Goal: Check status: Check status

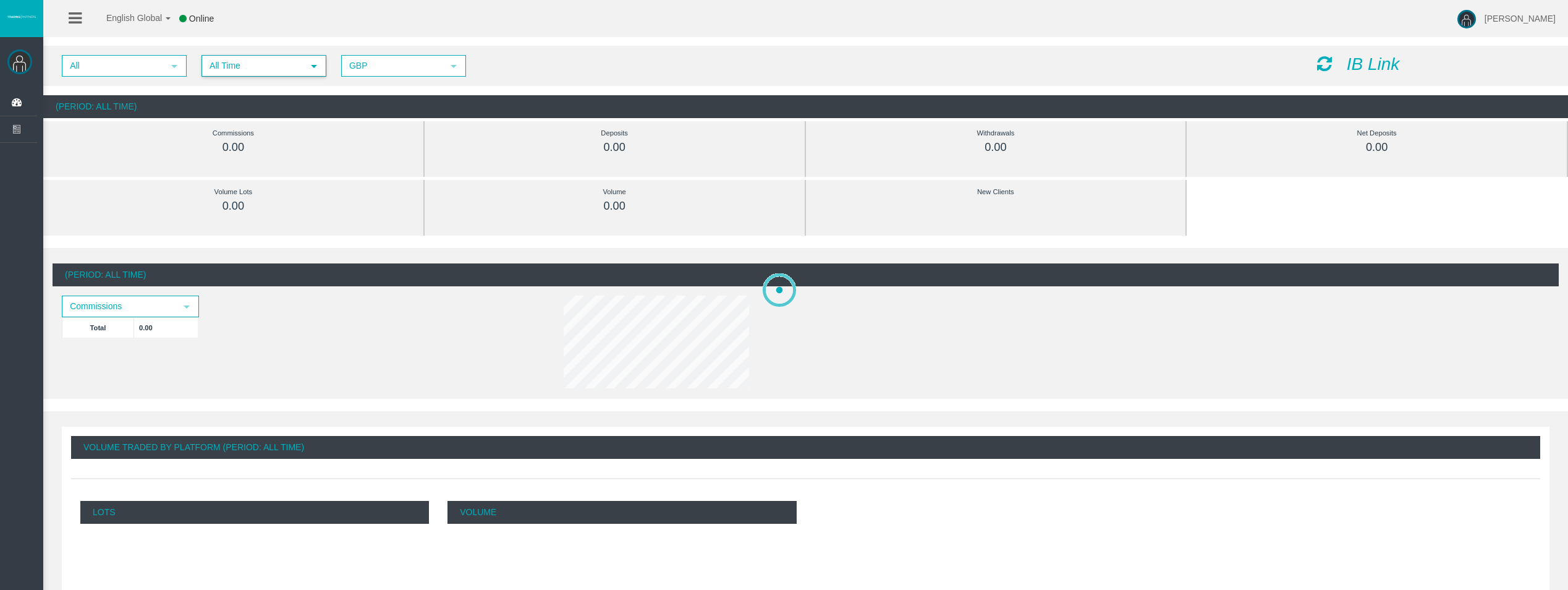
click at [309, 69] on span "select" at bounding box center [314, 66] width 10 height 10
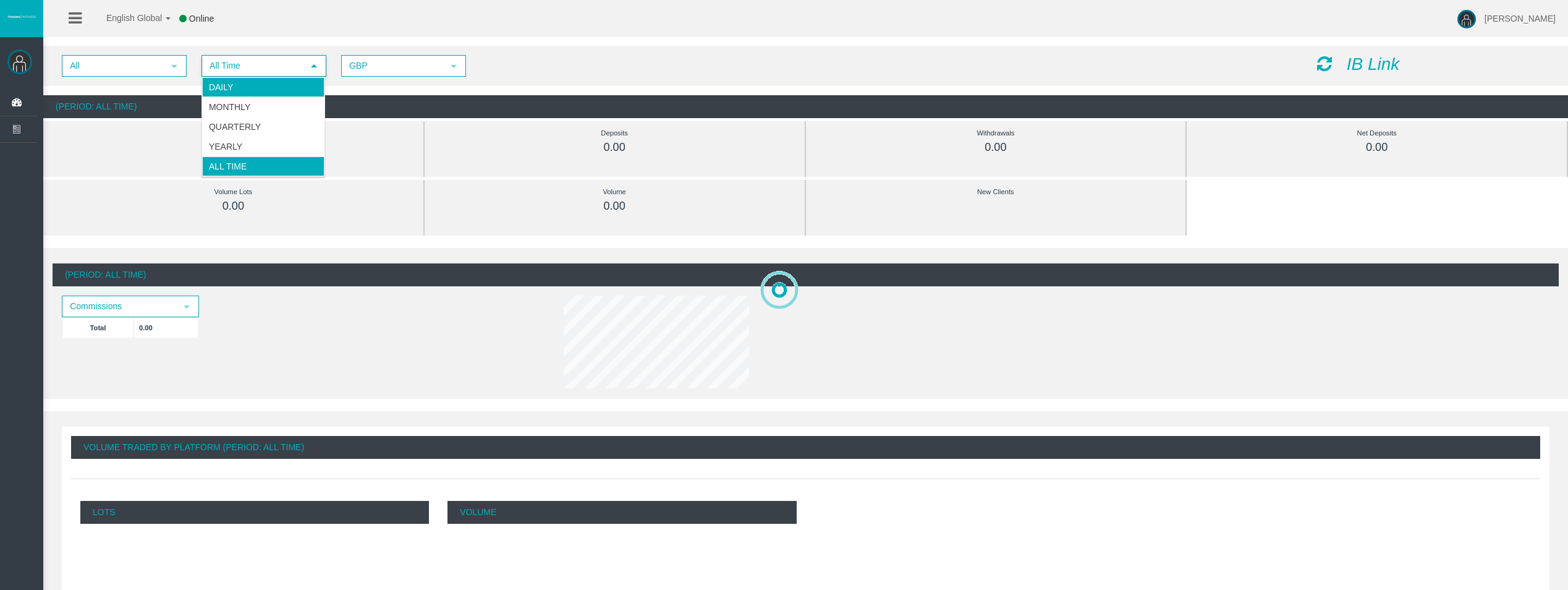
click at [277, 89] on li "Daily" at bounding box center [263, 87] width 122 height 20
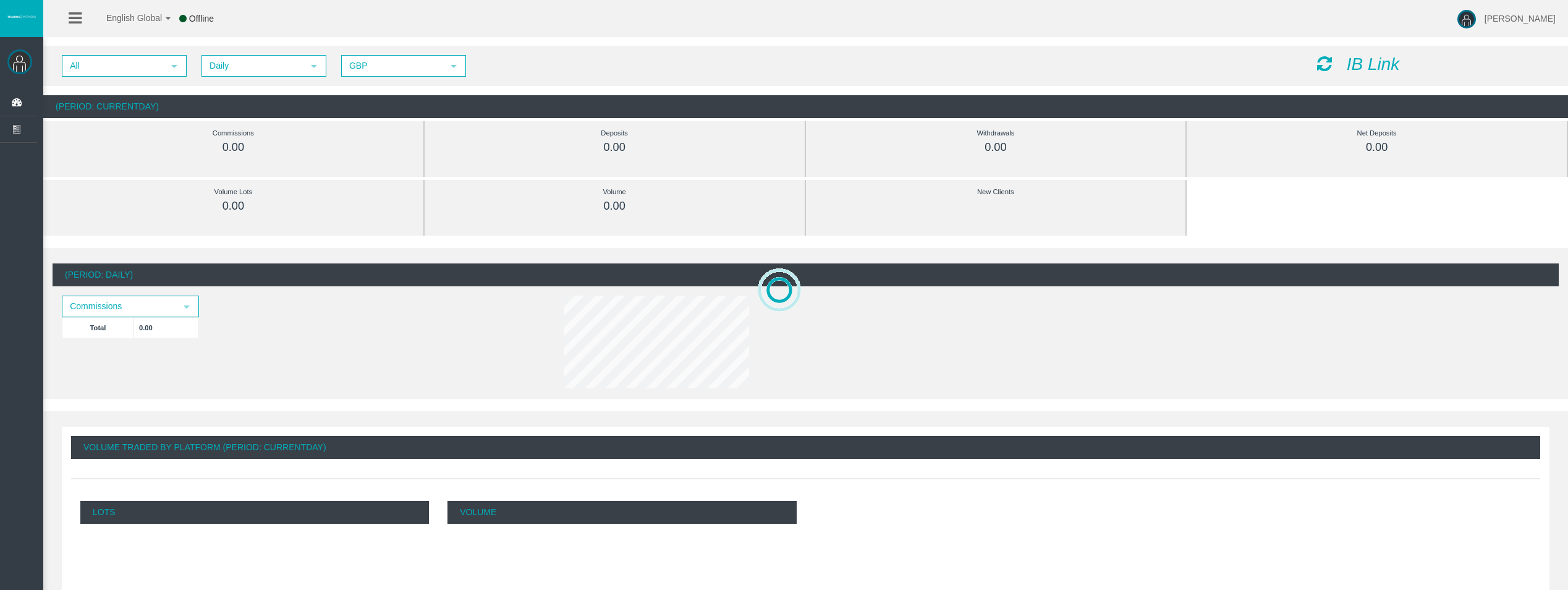
click at [1321, 59] on icon at bounding box center [1324, 64] width 15 height 17
click at [1327, 57] on icon at bounding box center [1324, 64] width 15 height 17
click at [1320, 62] on icon at bounding box center [1324, 64] width 15 height 17
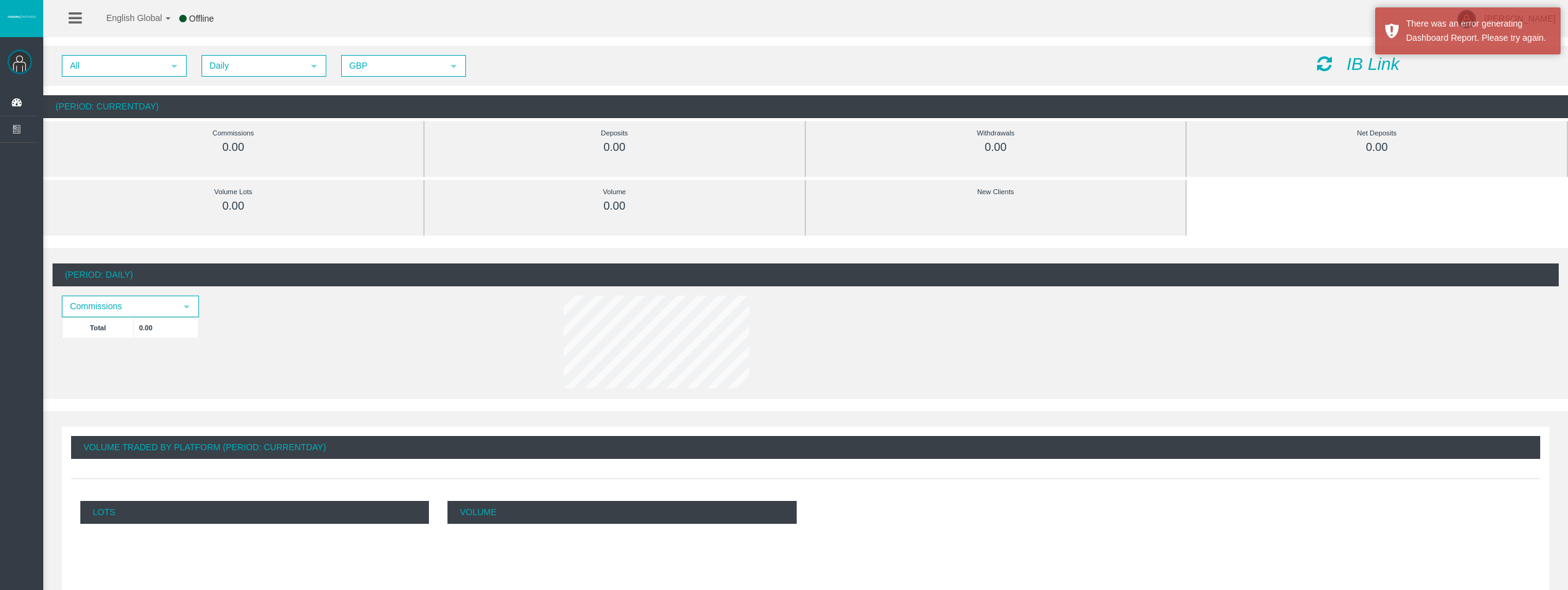
click at [1331, 67] on icon at bounding box center [1324, 64] width 15 height 17
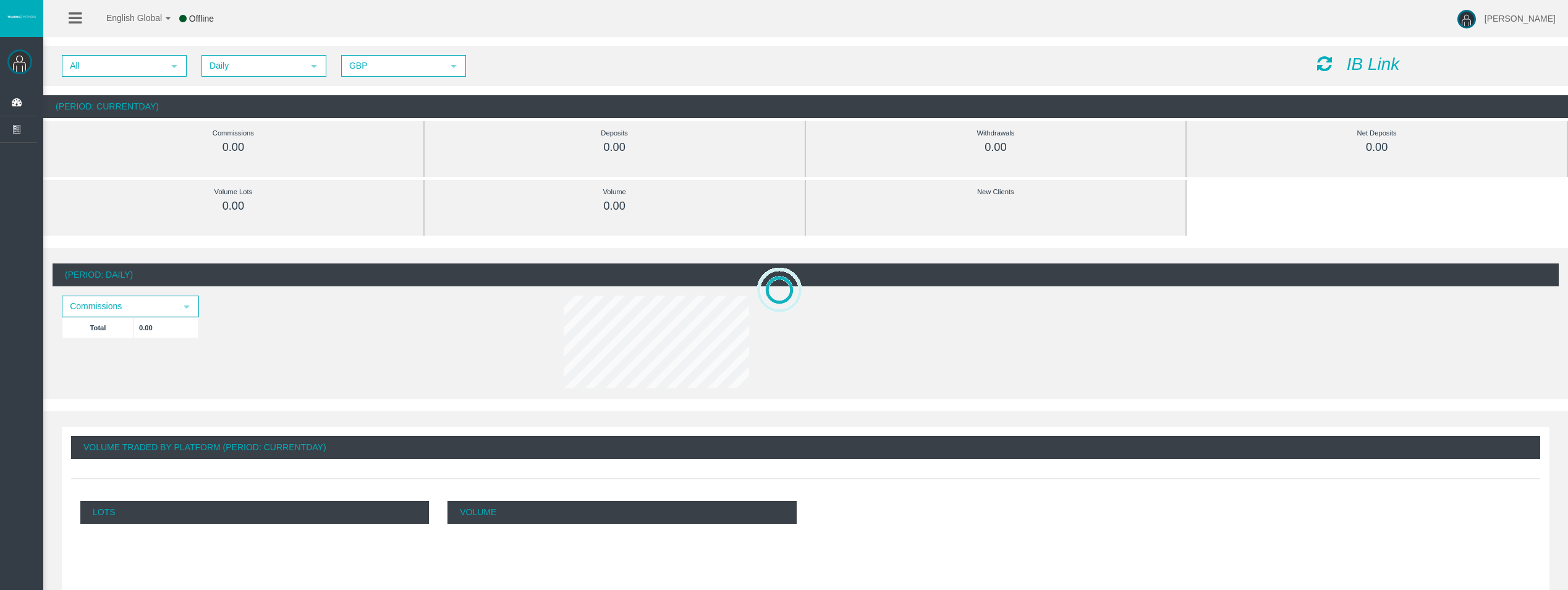
click at [1327, 67] on icon at bounding box center [1324, 64] width 15 height 17
